Goal: Find specific page/section: Find specific page/section

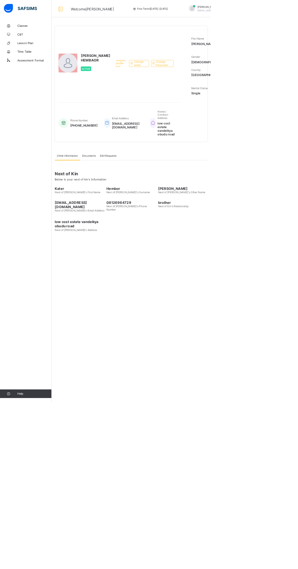
click at [32, 47] on span "CBT" at bounding box center [48, 48] width 49 height 5
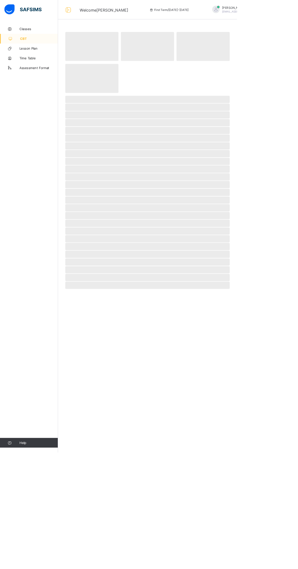
click at [32, 47] on span "CBT" at bounding box center [49, 48] width 48 height 5
click at [27, 34] on span "Classes" at bounding box center [48, 36] width 49 height 5
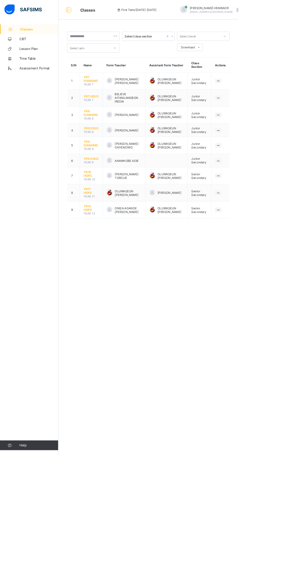
click at [109, 217] on span "YR10 HOPE" at bounding box center [114, 217] width 19 height 9
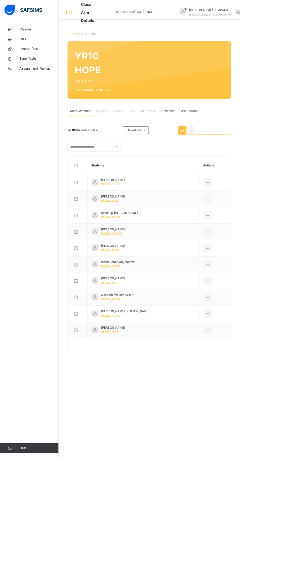
click at [33, 34] on span "Classes" at bounding box center [48, 36] width 49 height 6
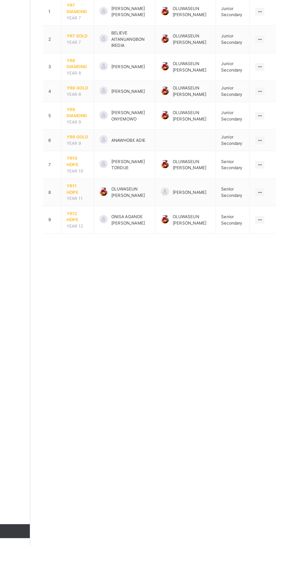
click at [109, 237] on span "YR10 HOPE" at bounding box center [114, 234] width 19 height 11
